Goal: Information Seeking & Learning: Learn about a topic

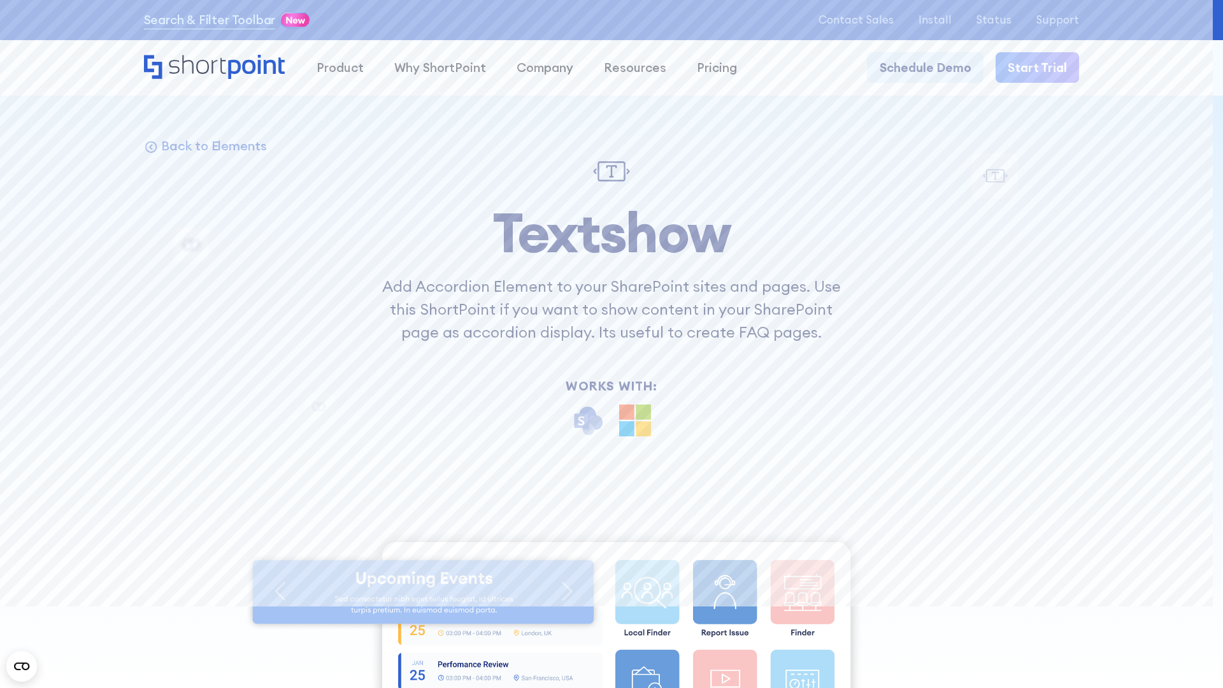
scroll to position [13718, 0]
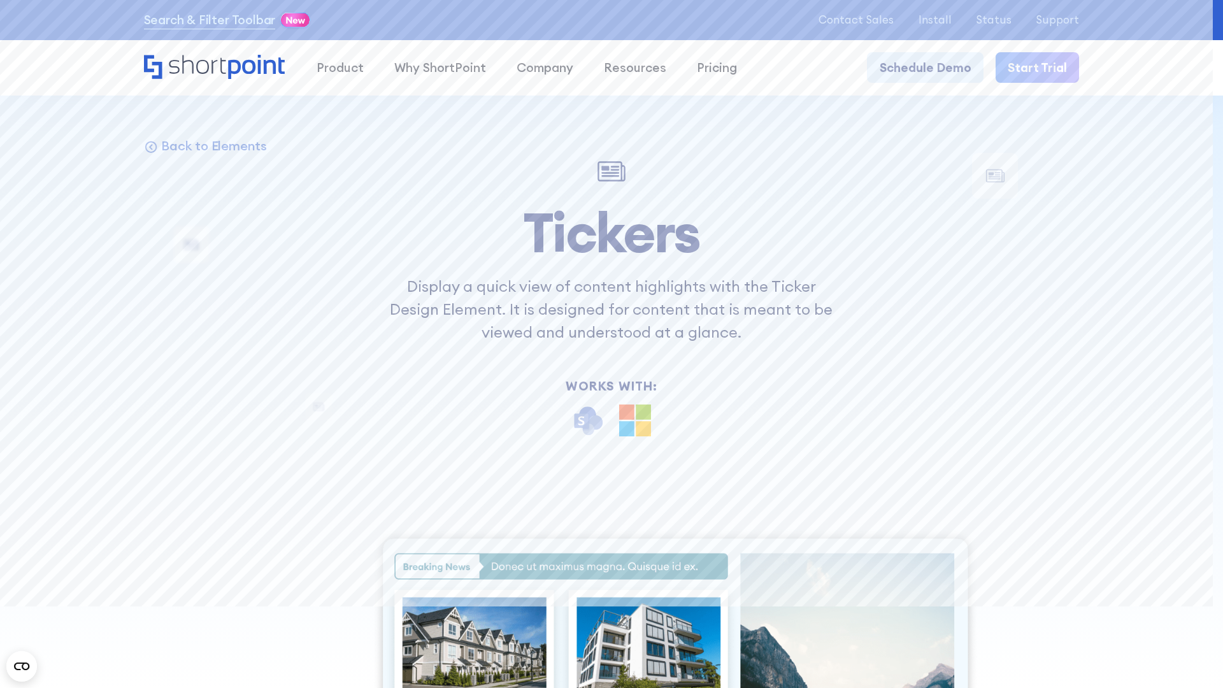
scroll to position [13860, 0]
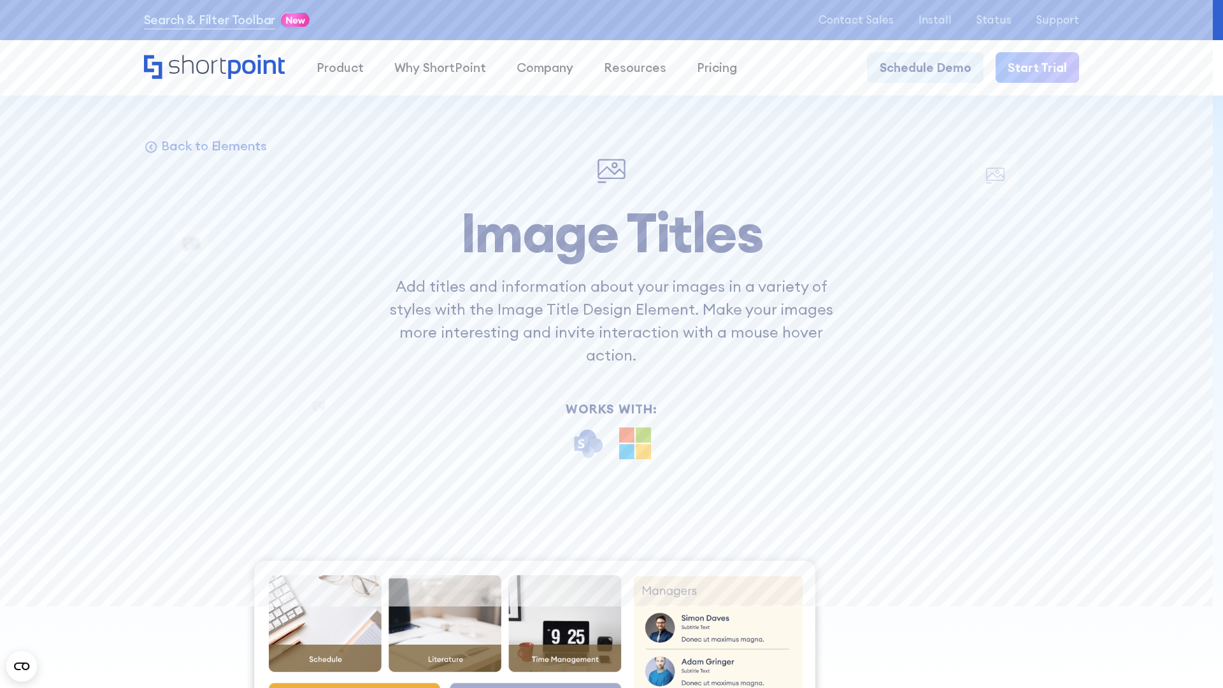
scroll to position [13718, 0]
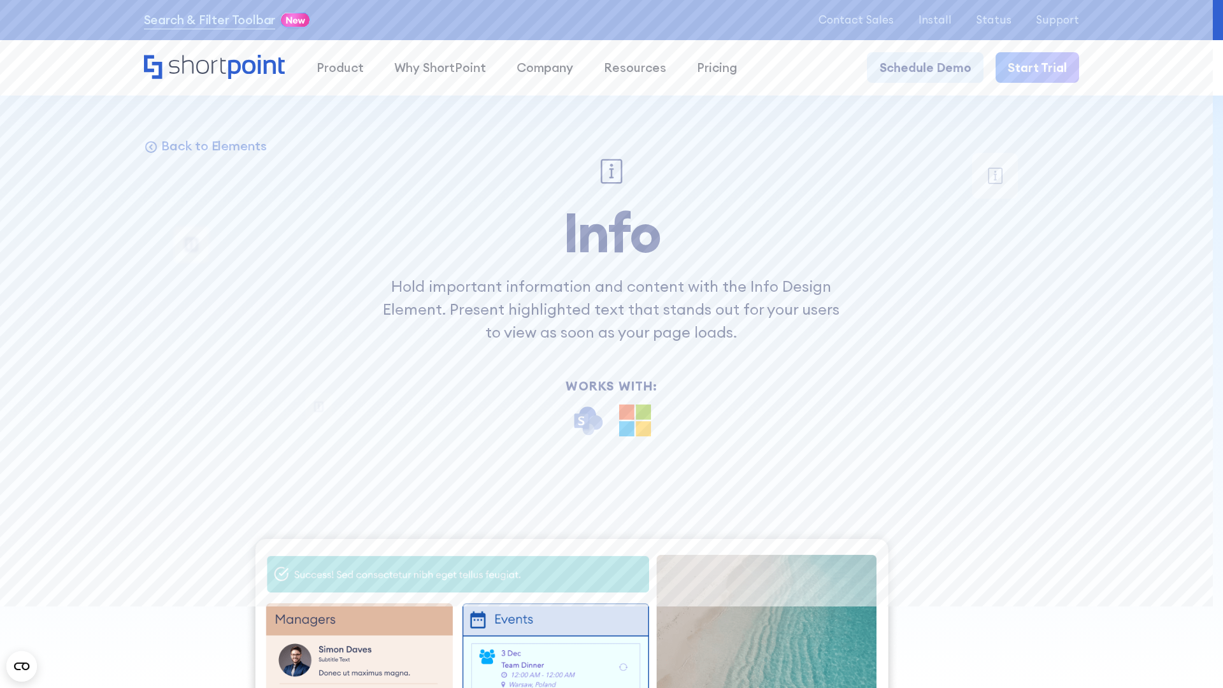
scroll to position [13602, 0]
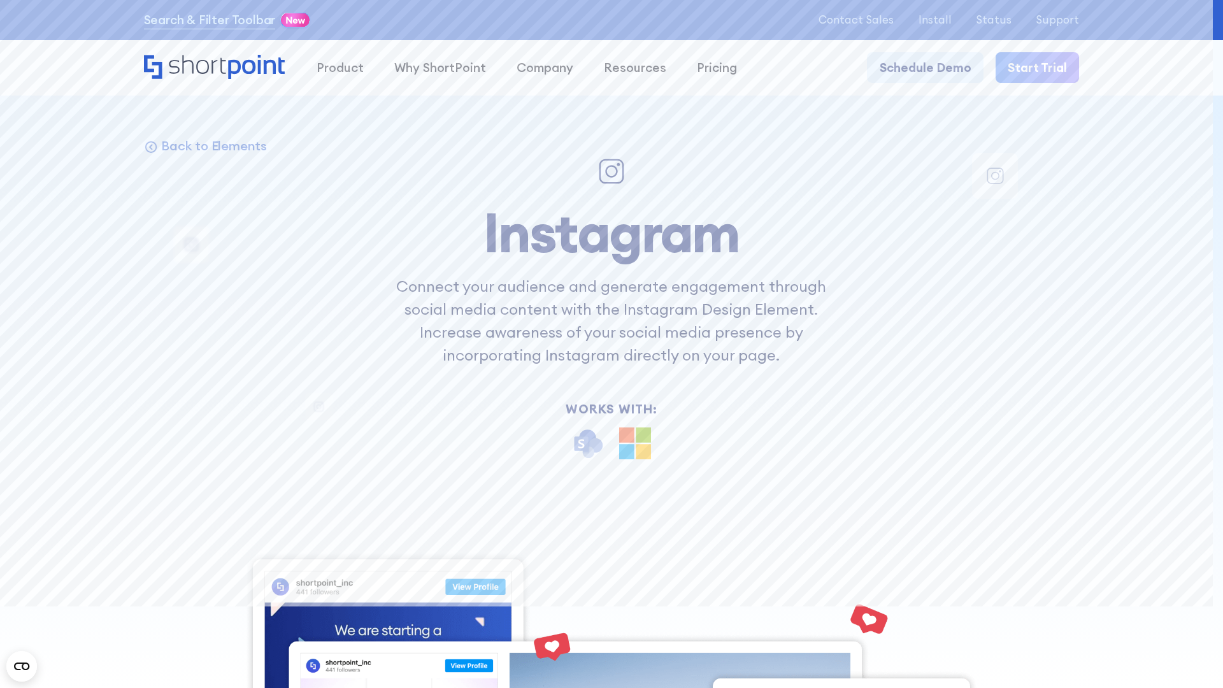
scroll to position [14624, 0]
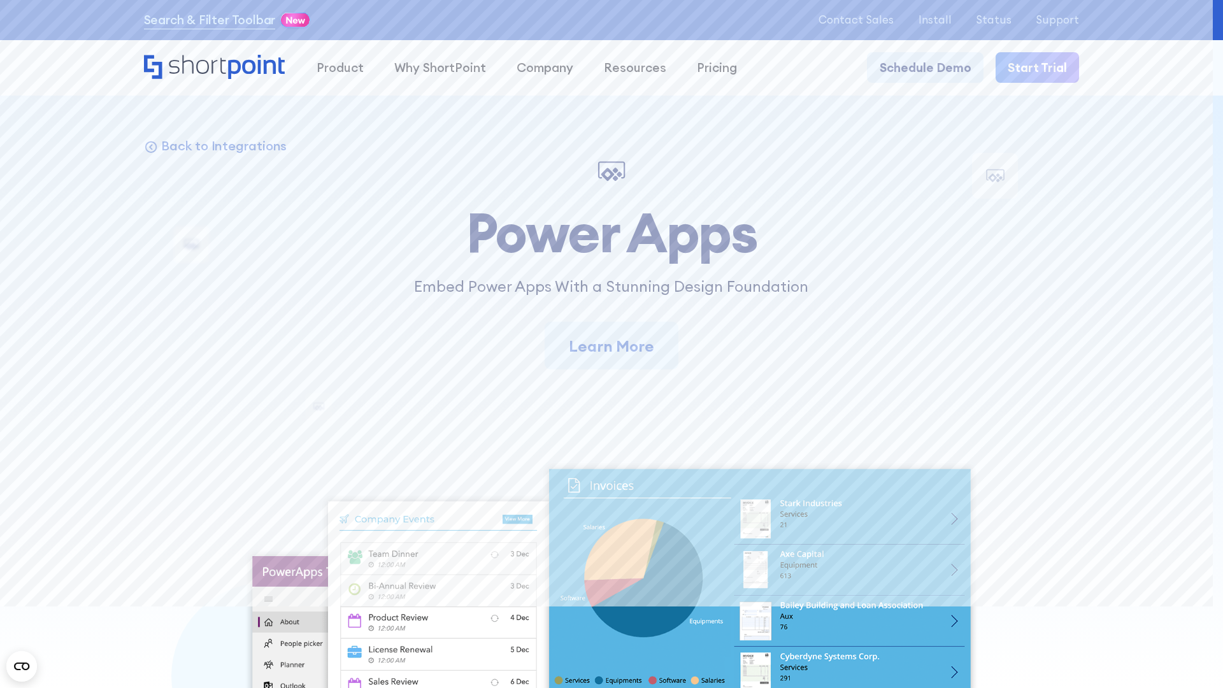
scroll to position [11036, 0]
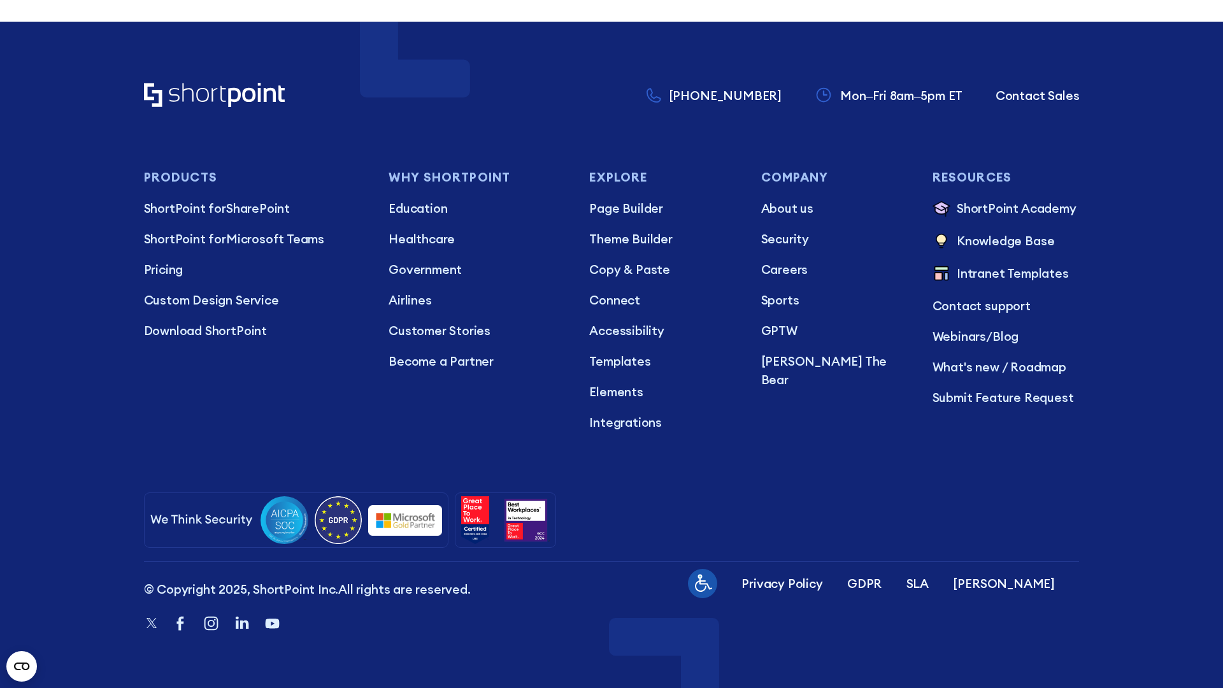
scroll to position [13292, 0]
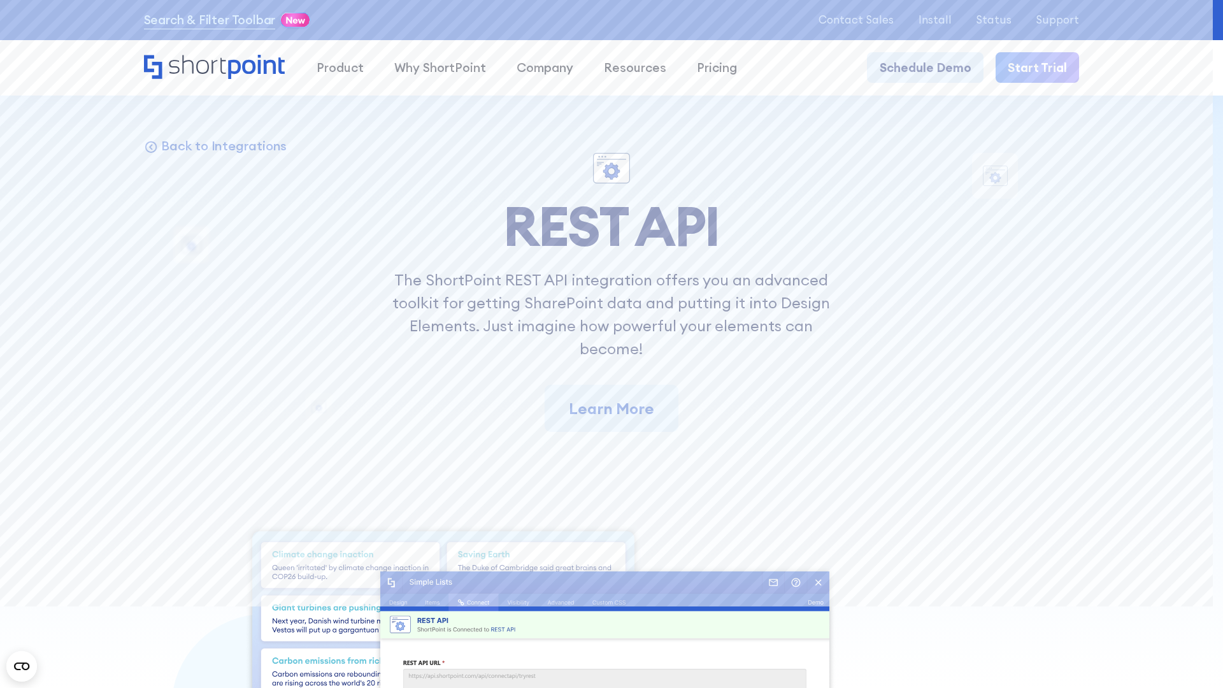
scroll to position [10686, 0]
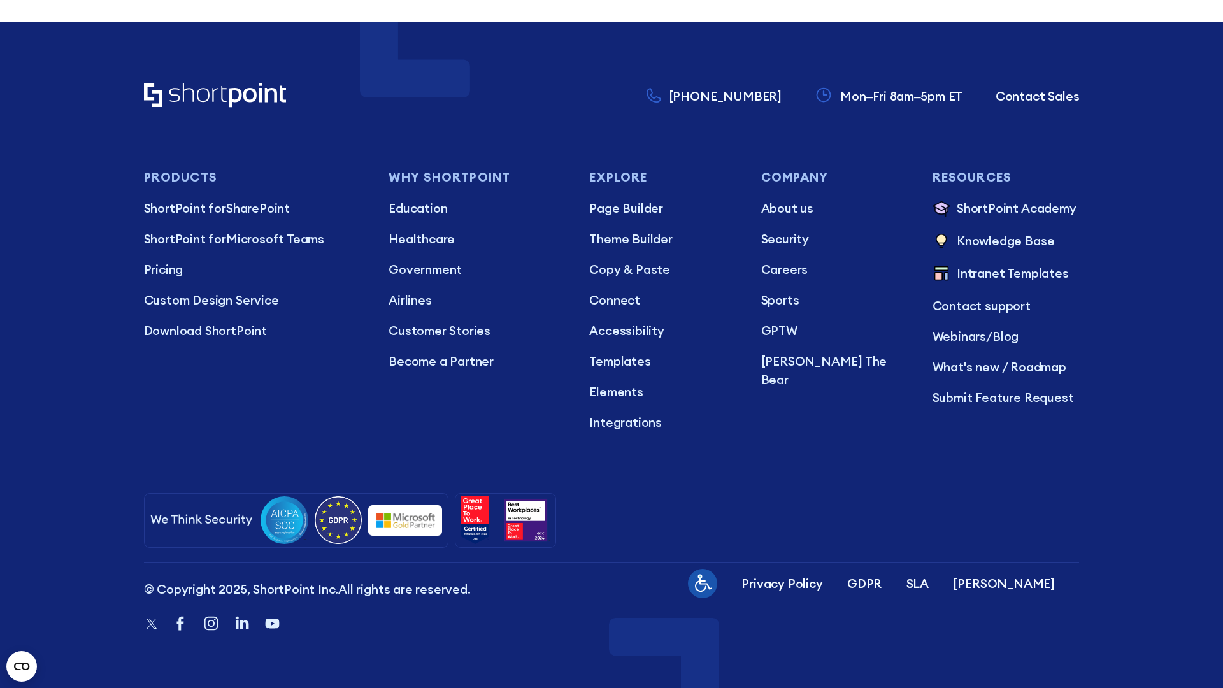
scroll to position [13576, 0]
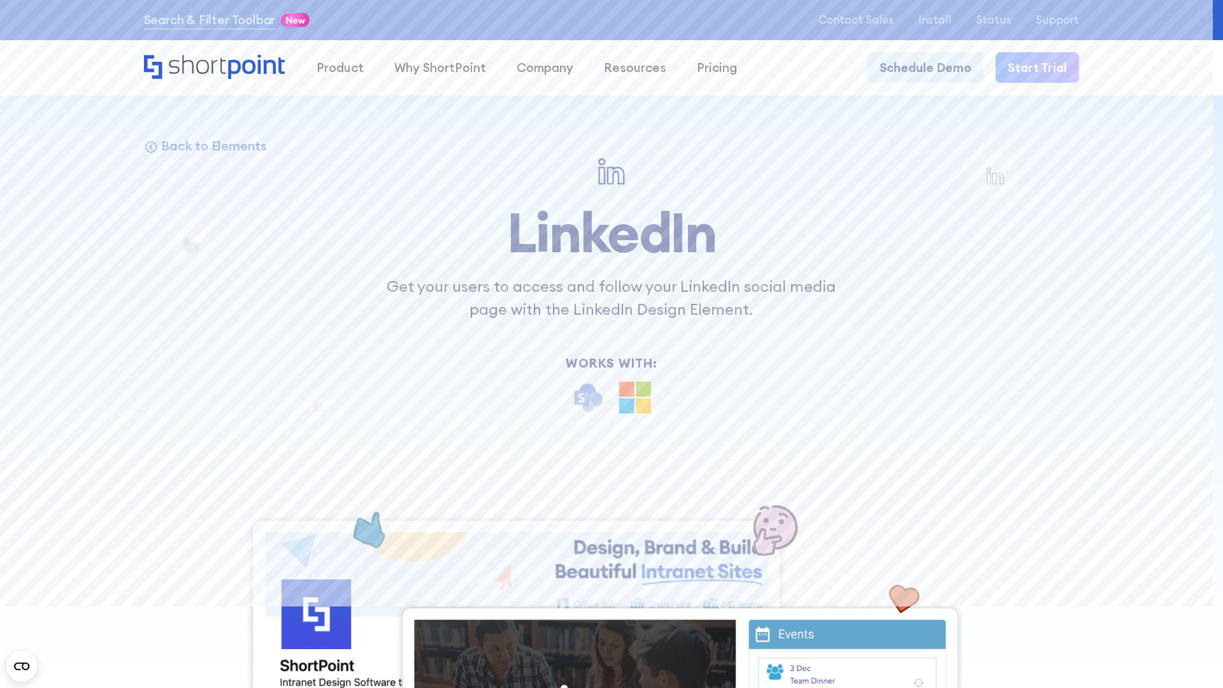
scroll to position [13576, 0]
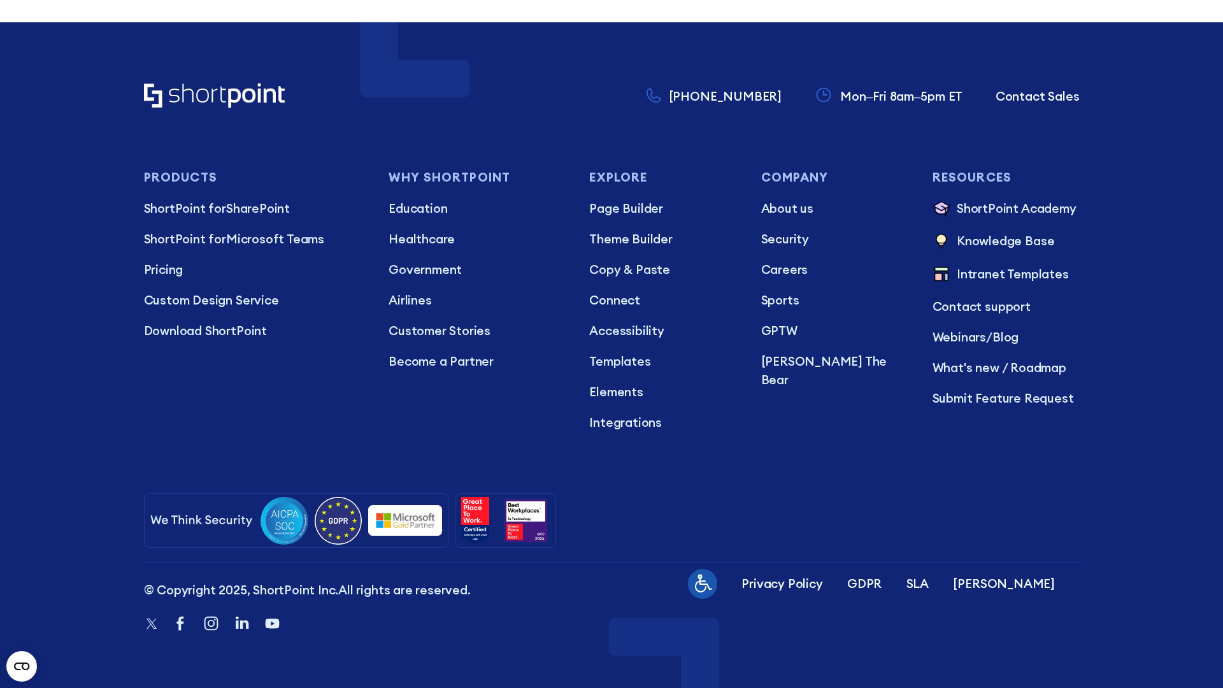
scroll to position [18009, 0]
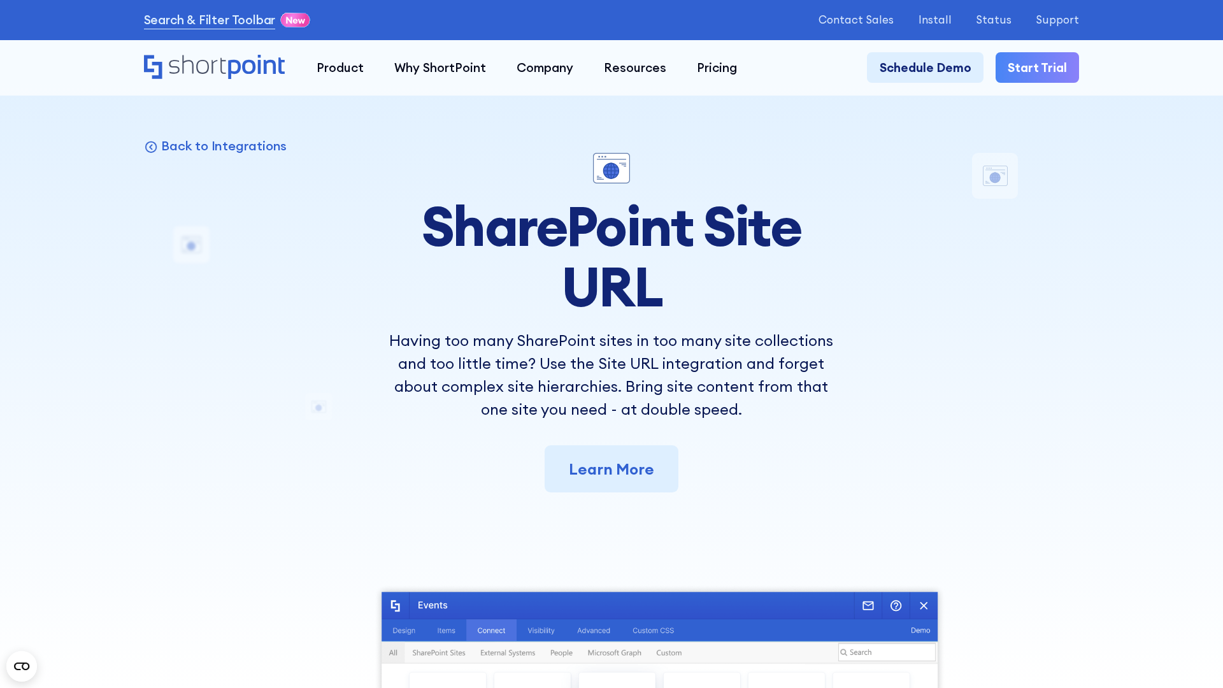
scroll to position [11245, 0]
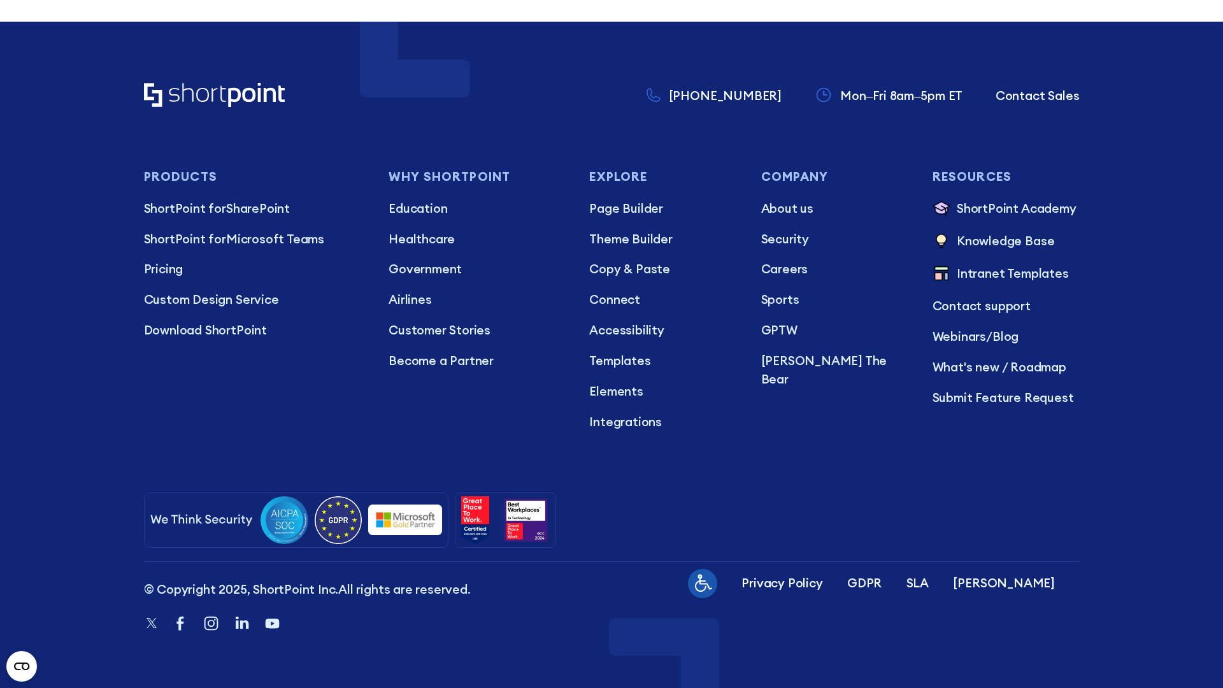
scroll to position [13292, 0]
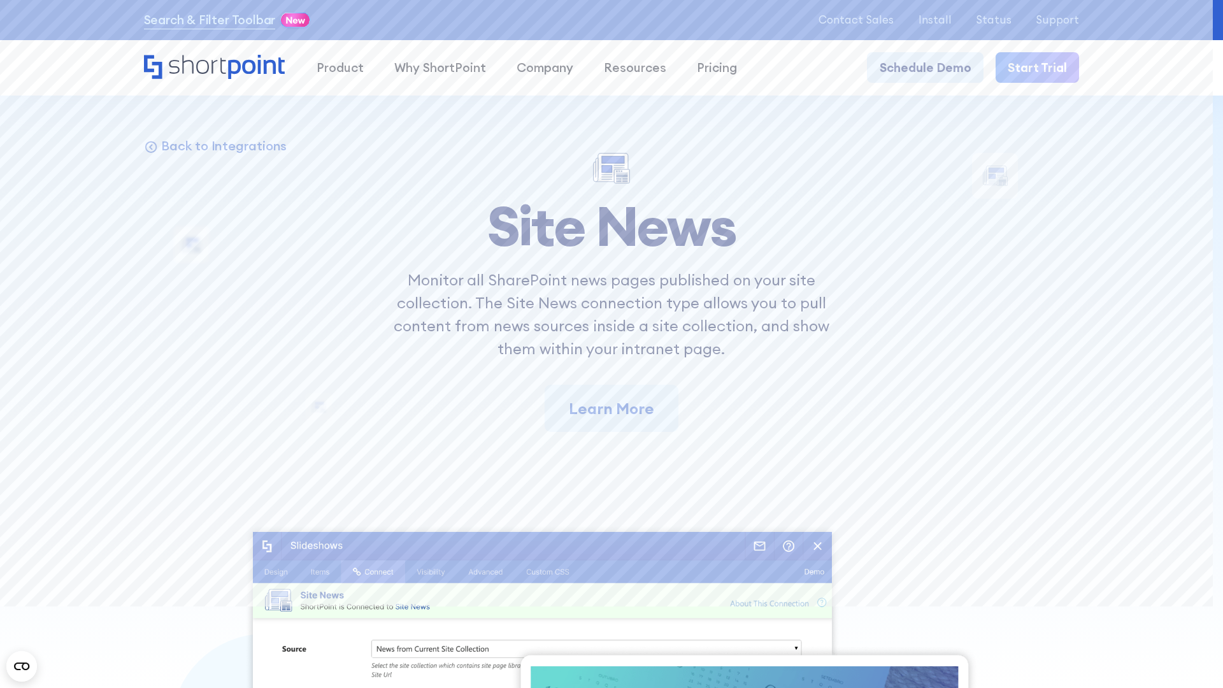
scroll to position [11842, 0]
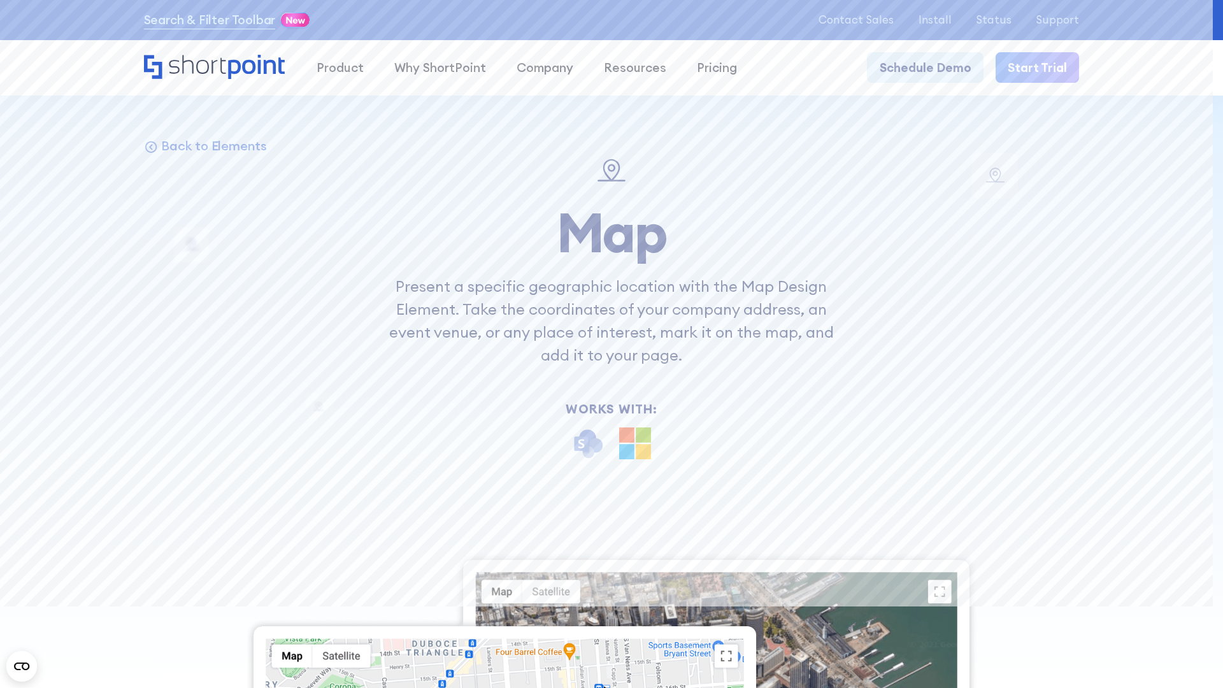
scroll to position [14044, 0]
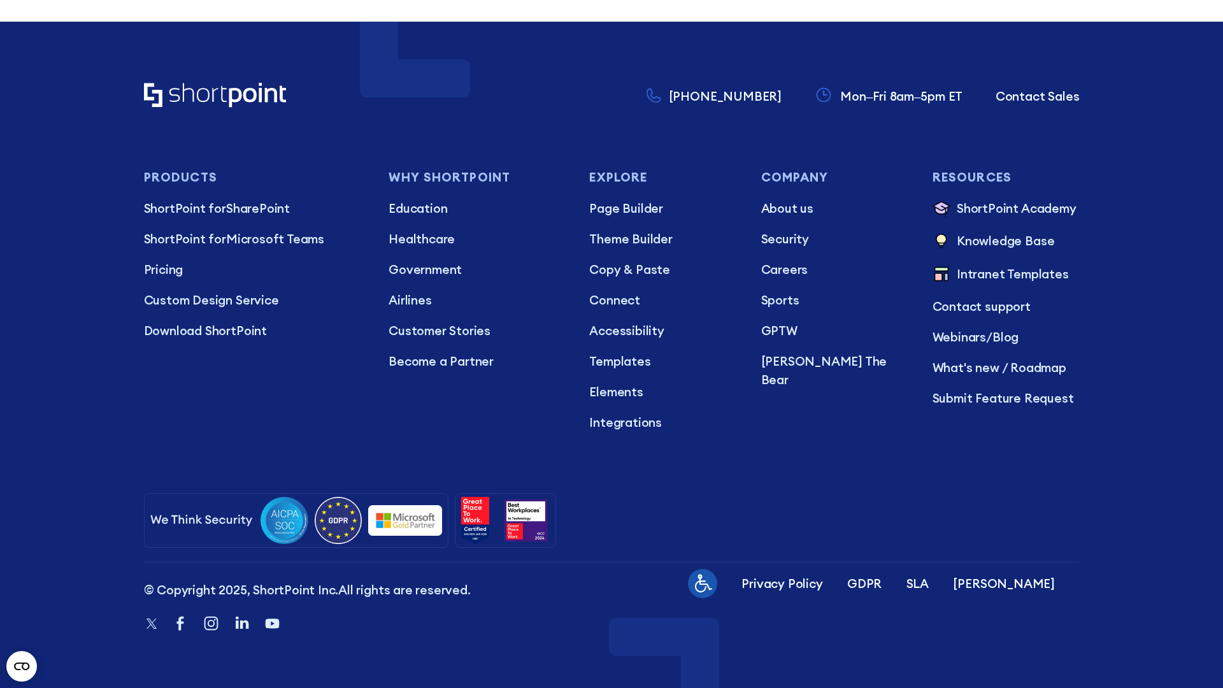
scroll to position [14111, 0]
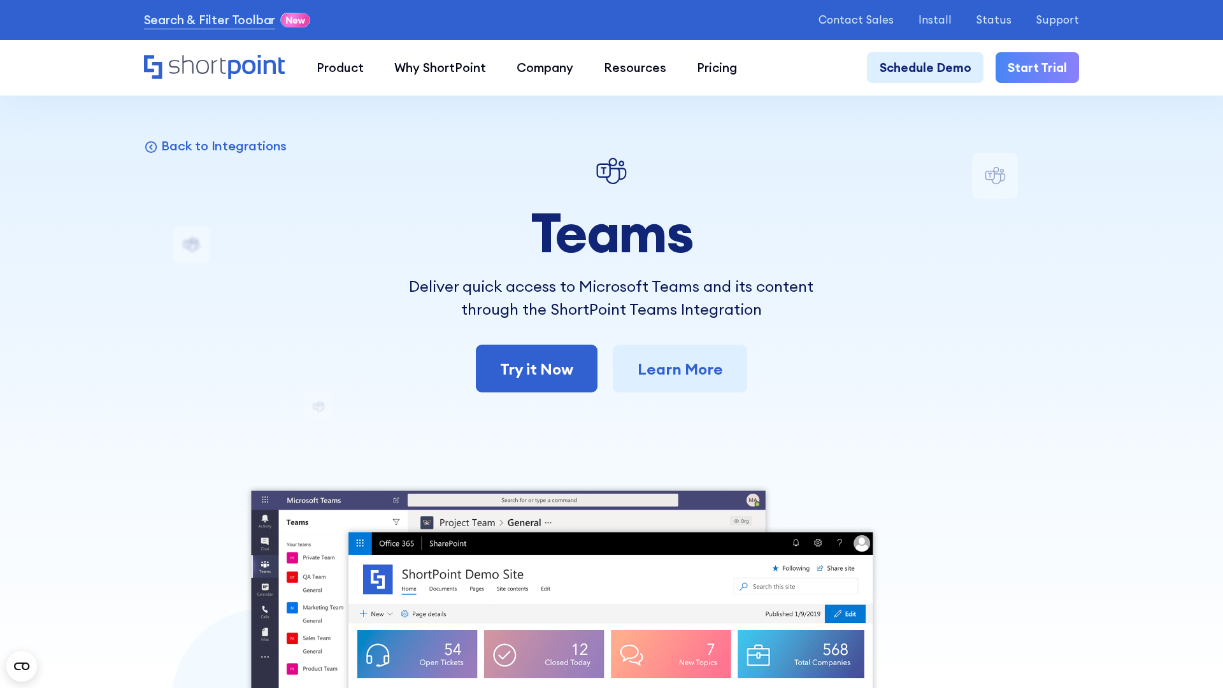
scroll to position [10306, 0]
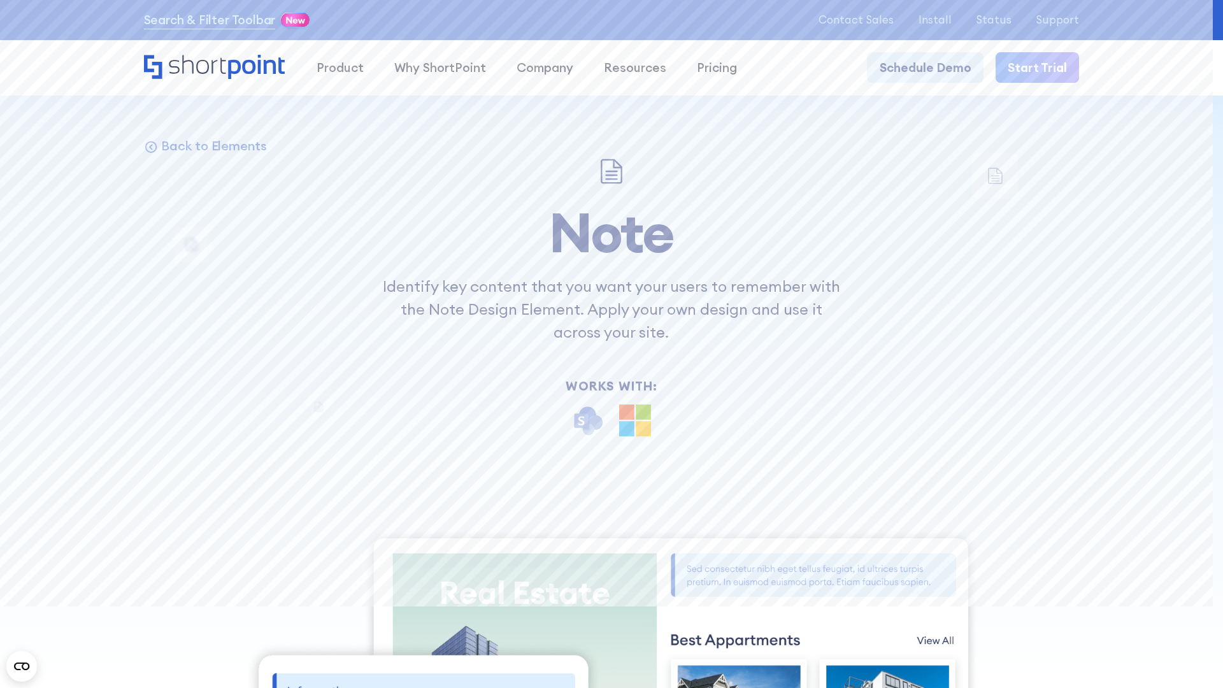
scroll to position [13292, 0]
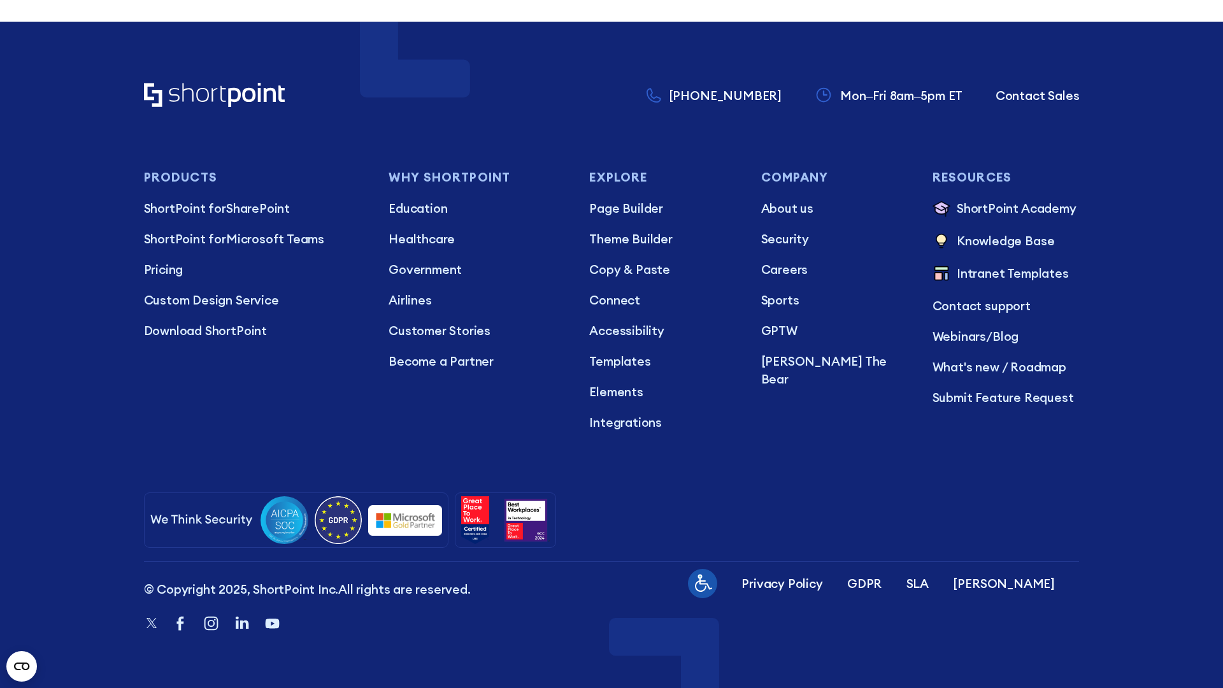
scroll to position [18422, 0]
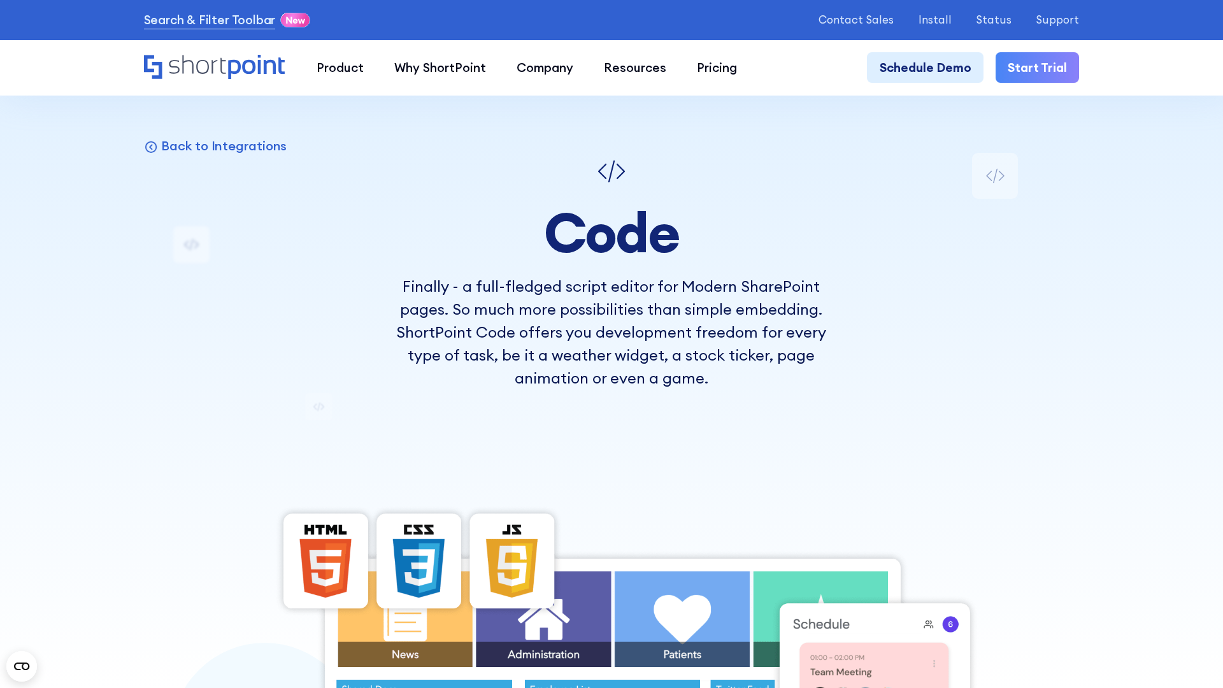
scroll to position [11130, 0]
